Goal: Task Accomplishment & Management: Complete application form

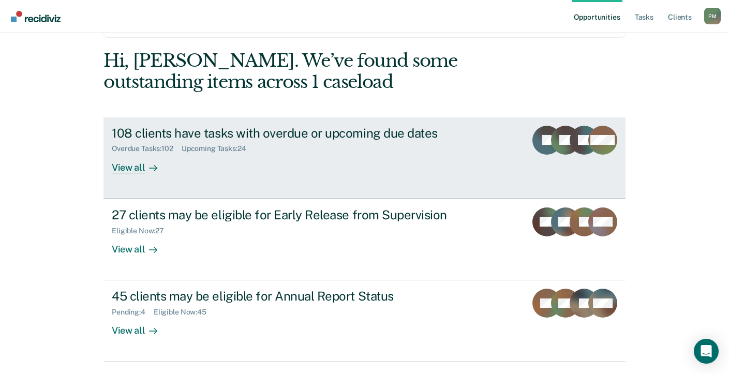
scroll to position [52, 0]
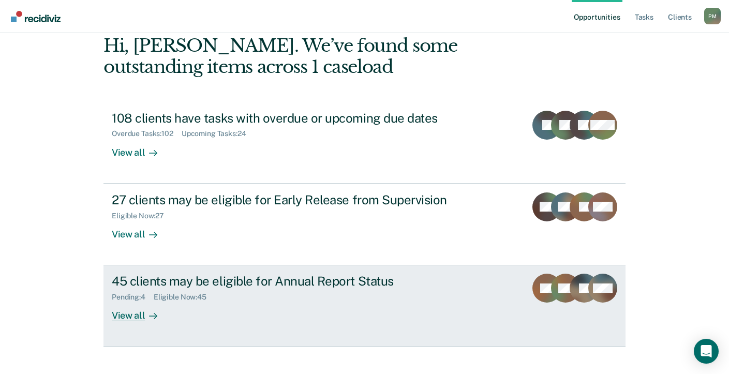
click at [129, 315] on div "View all" at bounding box center [141, 312] width 58 height 20
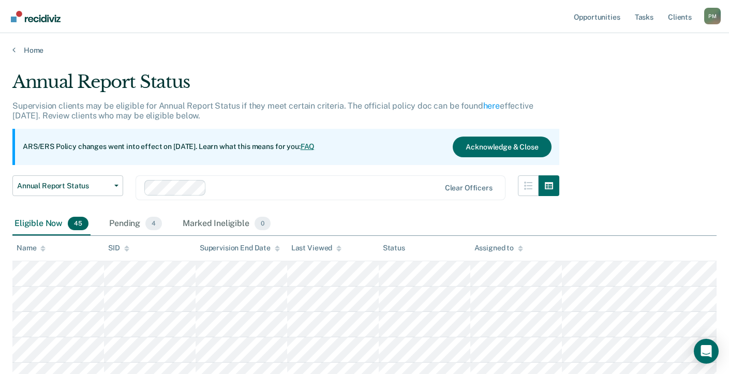
click at [41, 251] on icon at bounding box center [42, 248] width 5 height 7
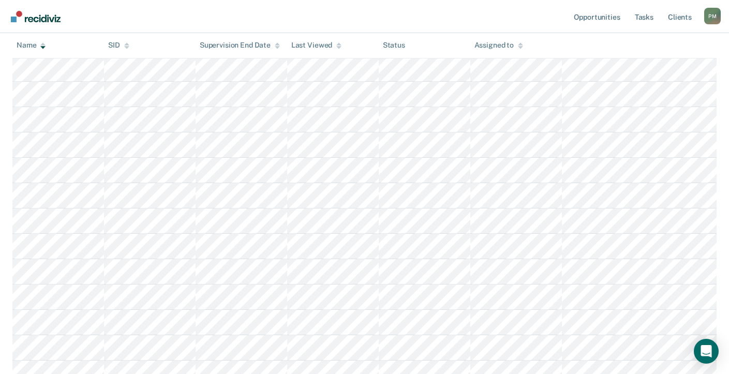
scroll to position [569, 0]
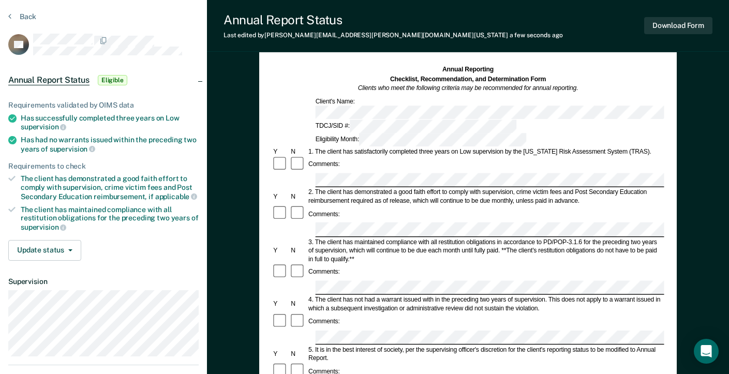
scroll to position [52, 0]
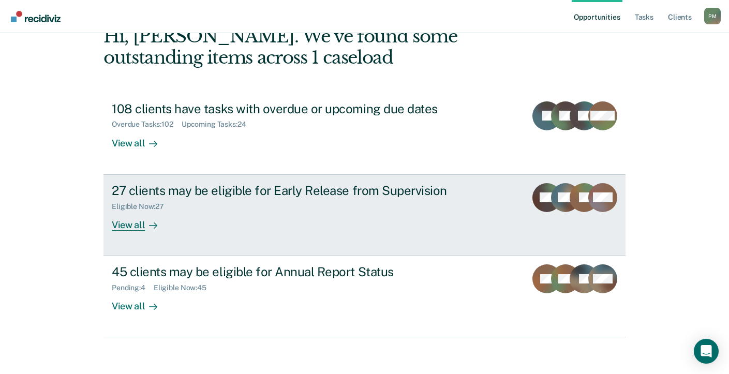
scroll to position [66, 0]
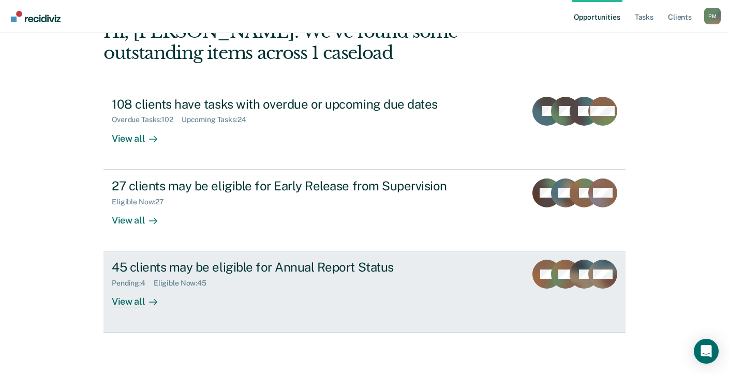
click at [396, 264] on div "45 clients may be eligible for Annual Report Status" at bounding box center [293, 267] width 363 height 15
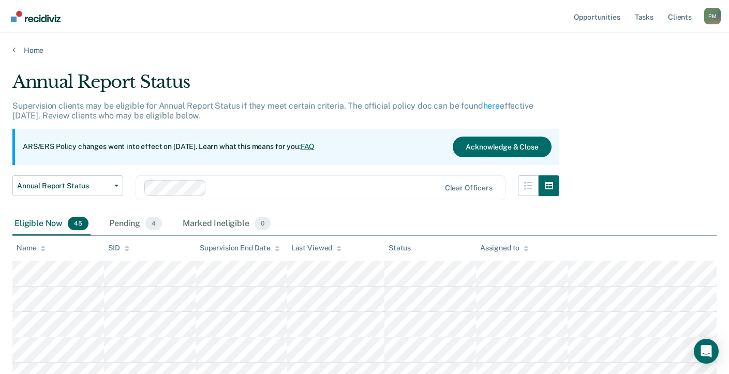
click at [42, 248] on icon at bounding box center [42, 248] width 5 height 7
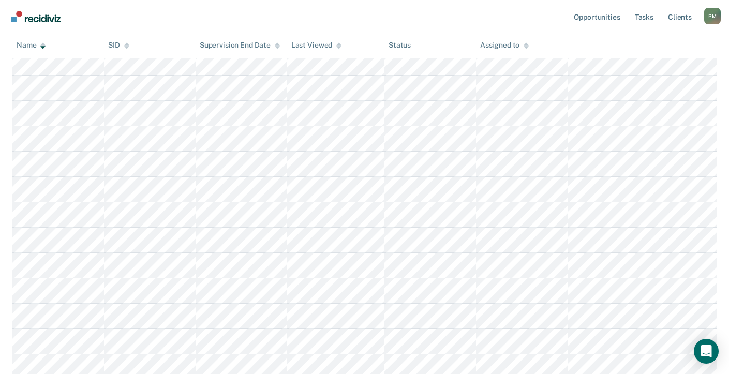
scroll to position [466, 0]
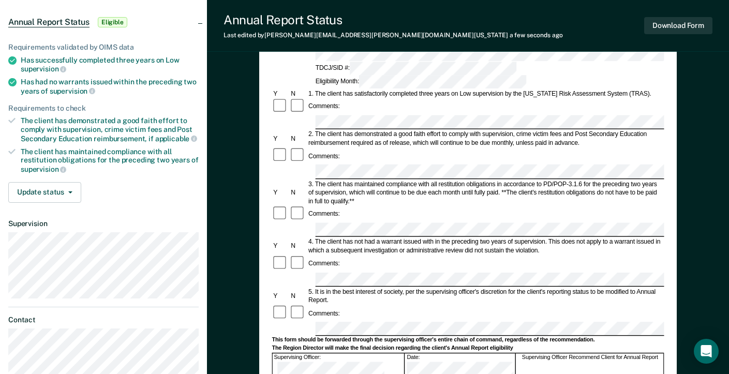
scroll to position [103, 0]
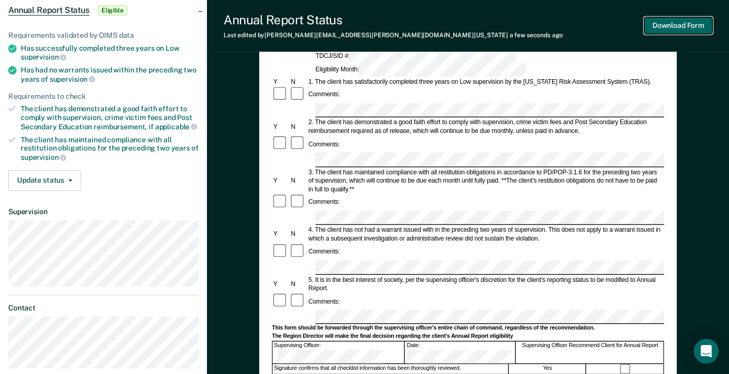
click at [667, 22] on button "Download Form" at bounding box center [678, 25] width 68 height 17
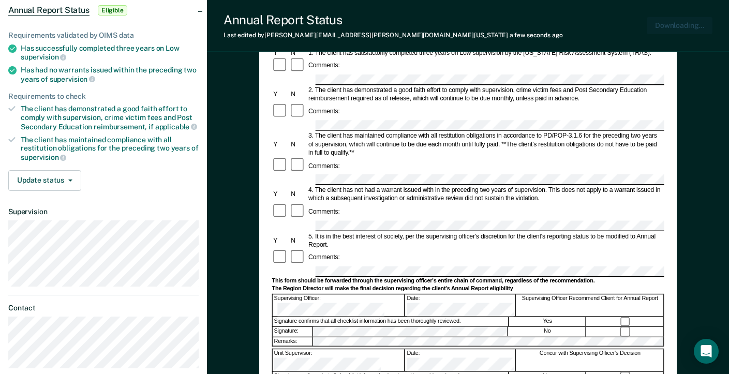
scroll to position [0, 0]
